Goal: Check status

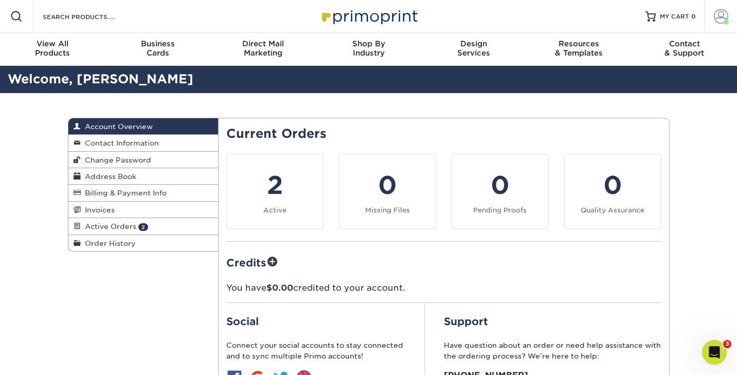
click at [718, 20] on span at bounding box center [721, 16] width 14 height 14
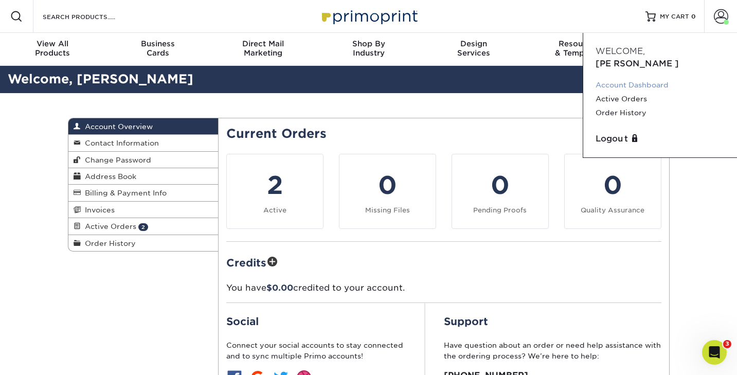
click at [618, 78] on link "Account Dashboard" at bounding box center [660, 85] width 129 height 14
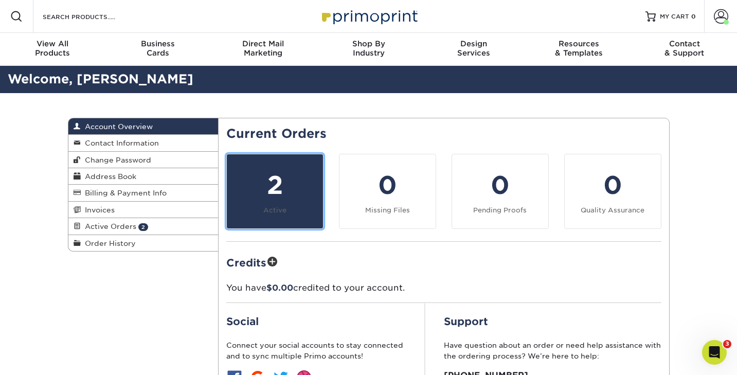
click at [290, 177] on div "2" at bounding box center [275, 185] width 84 height 37
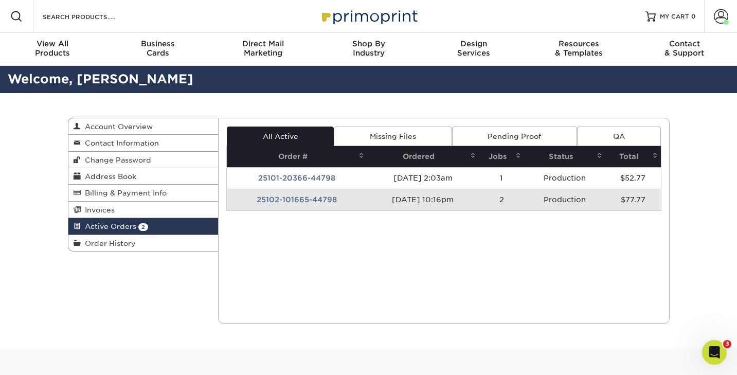
click at [291, 201] on td "25102-101665-44798" at bounding box center [297, 200] width 140 height 22
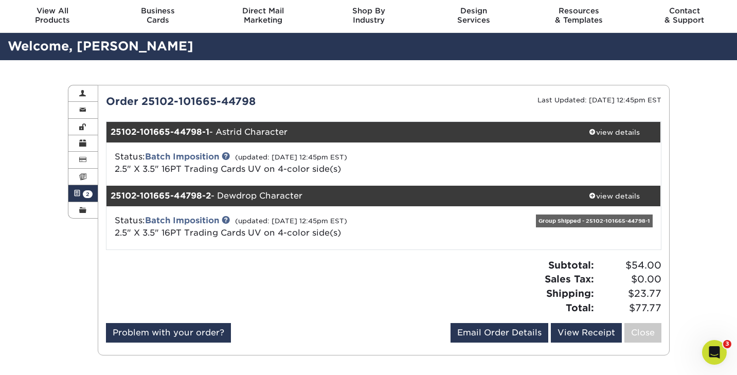
scroll to position [34, 0]
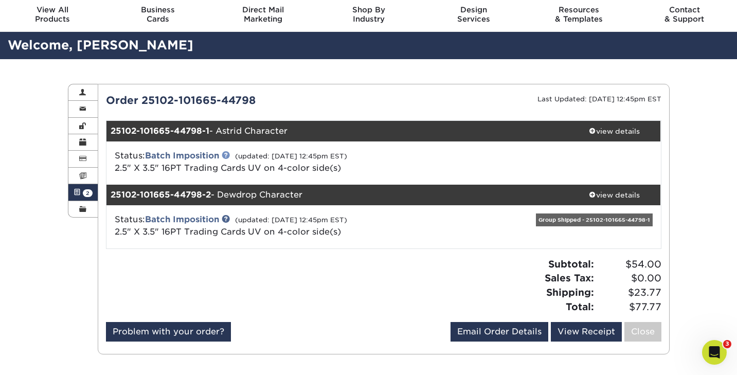
click at [229, 155] on link at bounding box center [226, 155] width 8 height 8
